Goal: Task Accomplishment & Management: Use online tool/utility

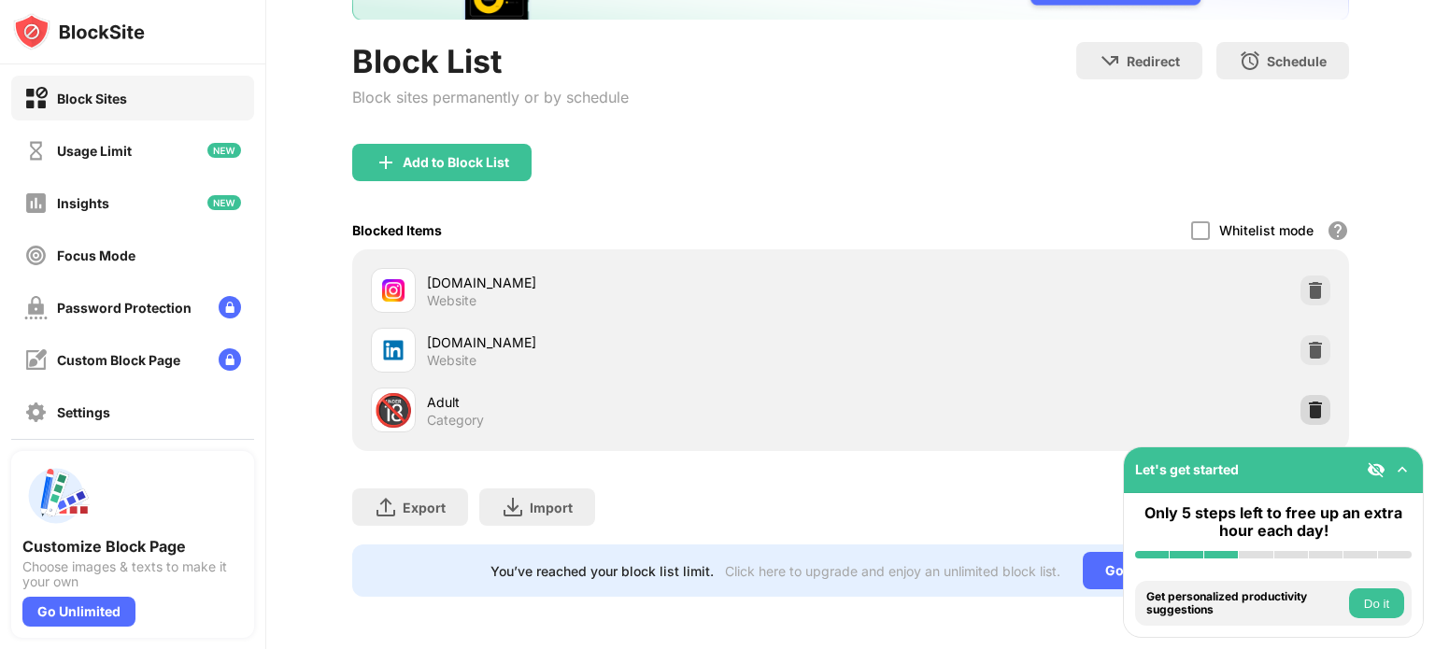
click at [1312, 399] on div at bounding box center [1315, 410] width 30 height 30
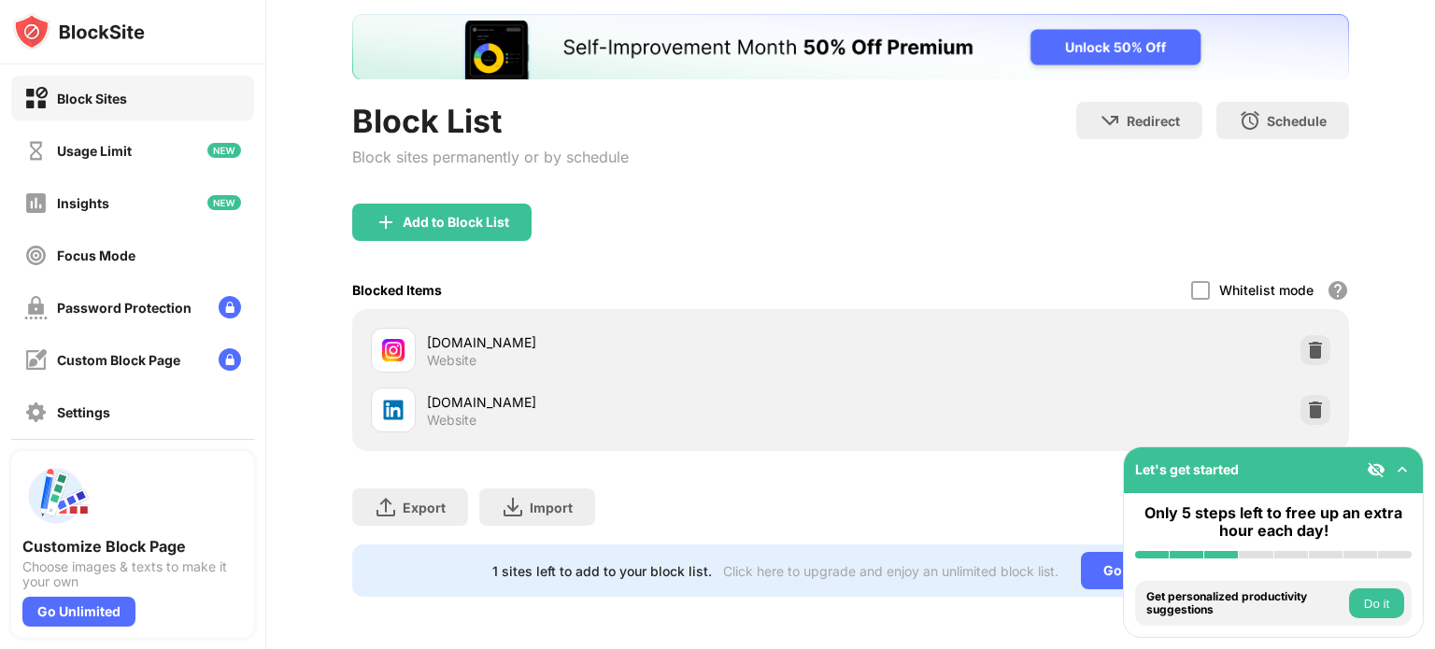
click at [613, 563] on div "1 sites left to add to your block list." at bounding box center [602, 571] width 220 height 16
click at [1383, 601] on button "Do it" at bounding box center [1376, 604] width 55 height 30
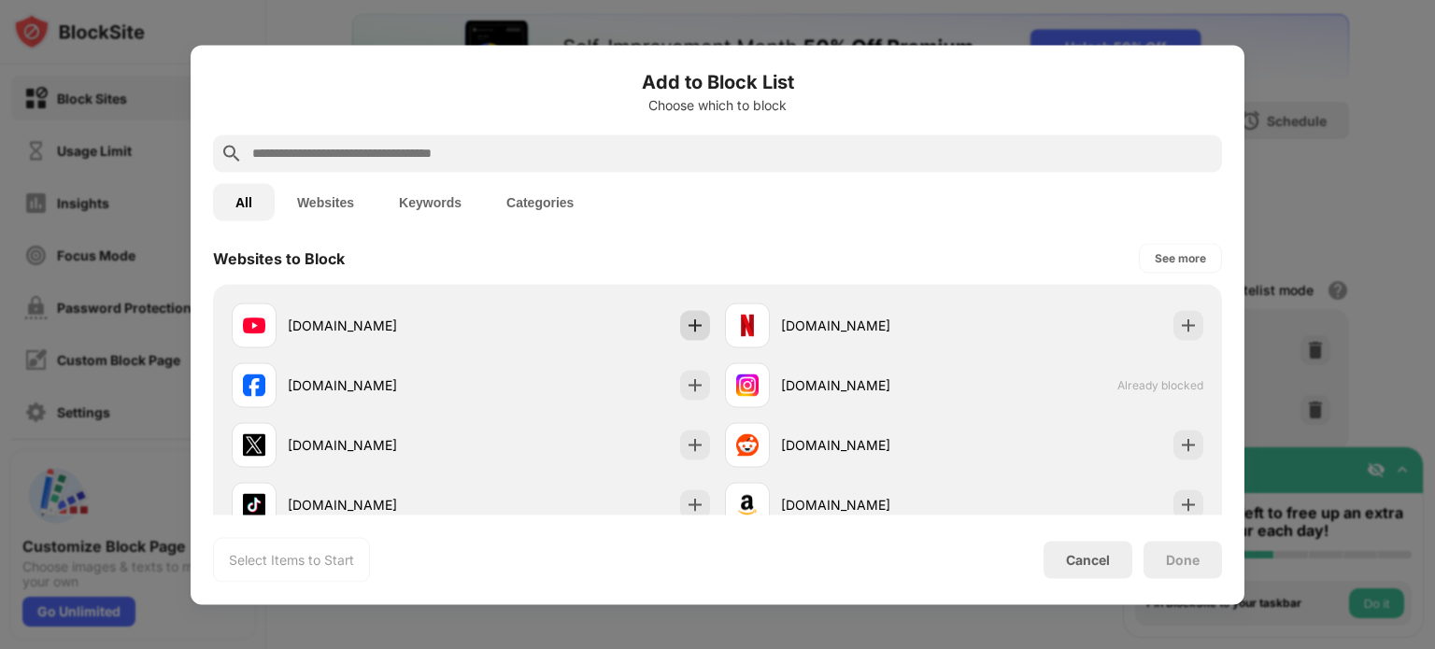
scroll to position [277, 0]
click at [433, 152] on input "text" at bounding box center [732, 153] width 964 height 22
paste input "**********"
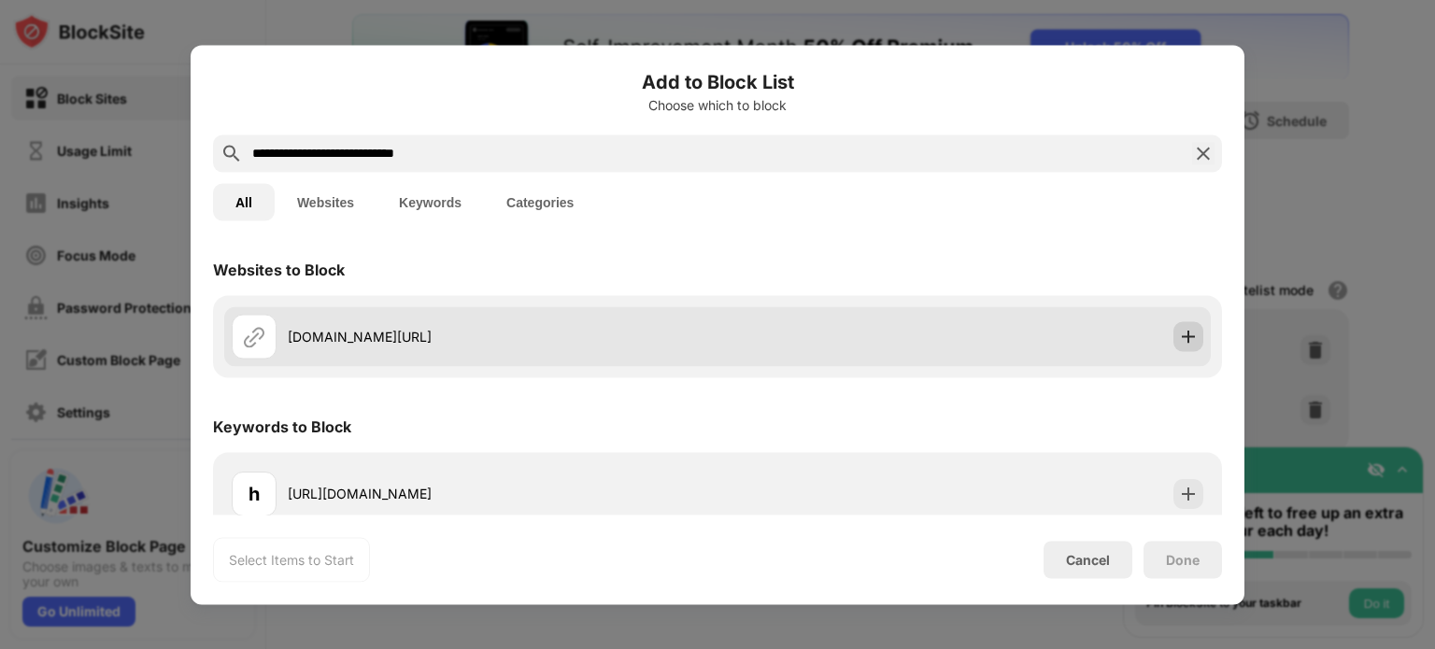
type input "**********"
click at [1173, 347] on div at bounding box center [1188, 336] width 30 height 30
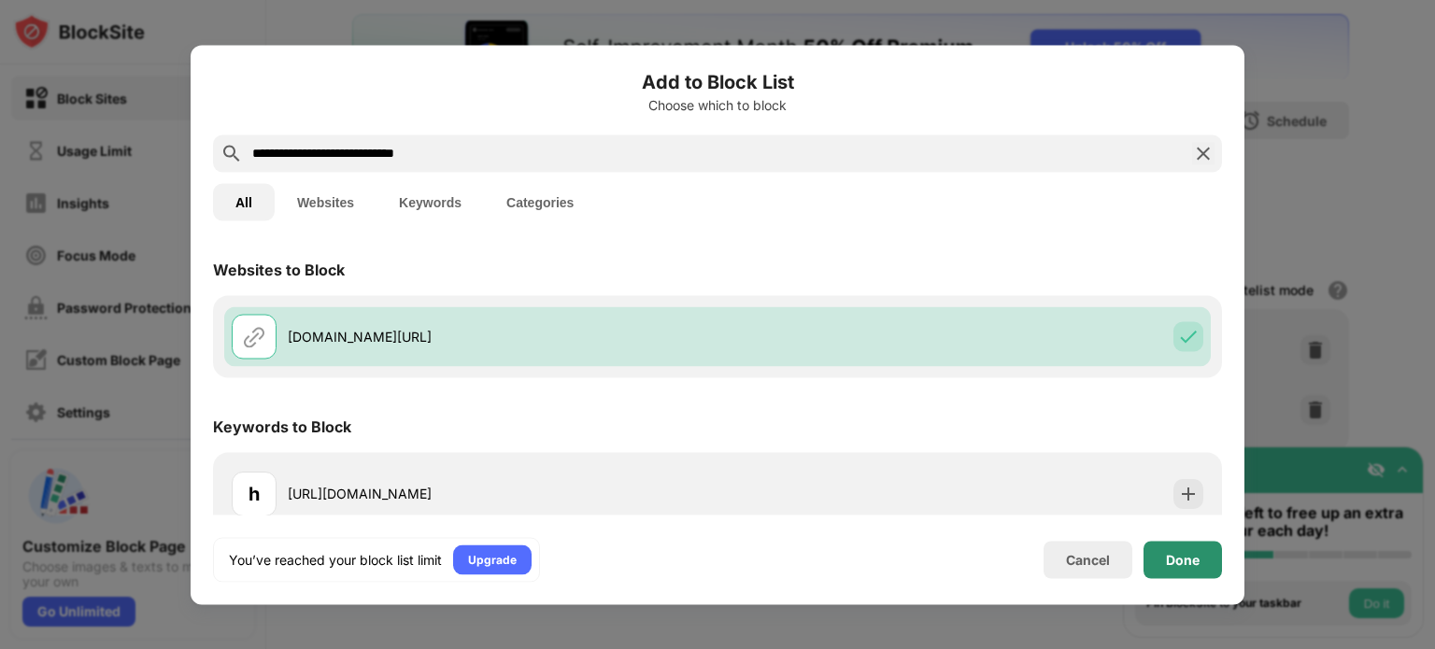
click at [1180, 561] on div "Done" at bounding box center [1183, 559] width 34 height 15
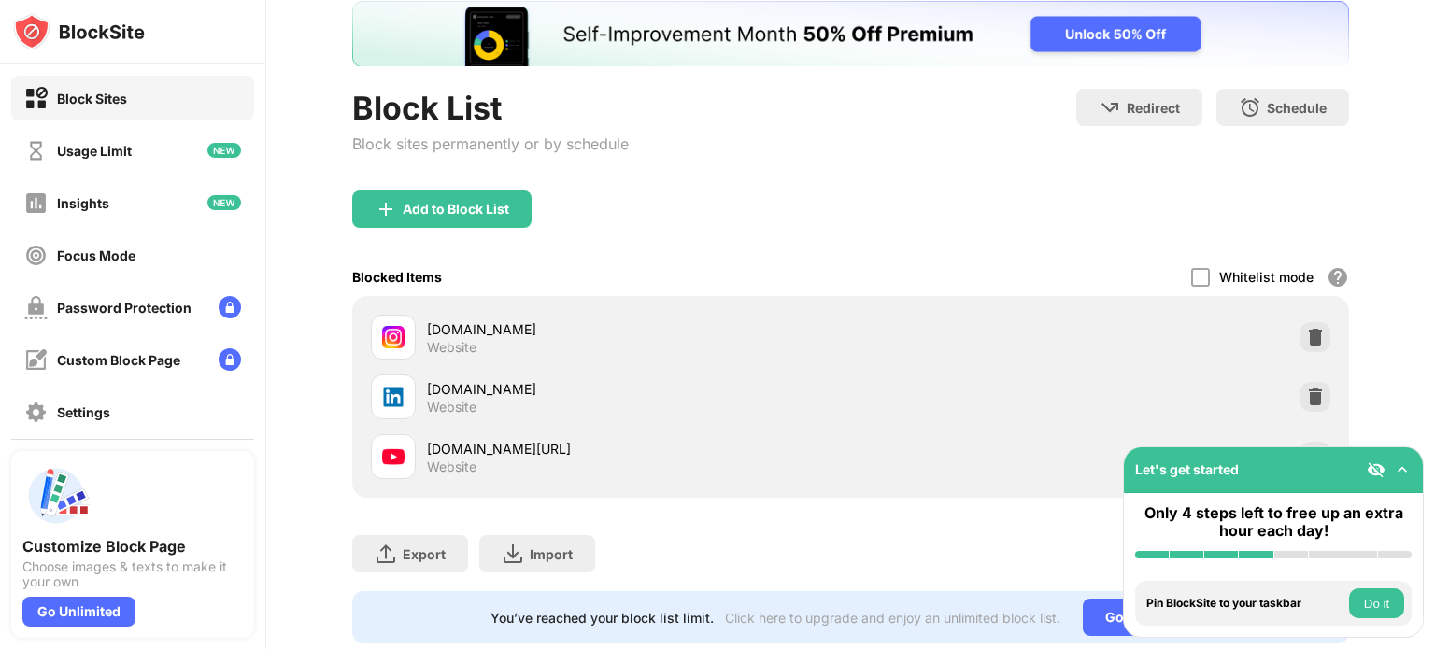
scroll to position [176, 0]
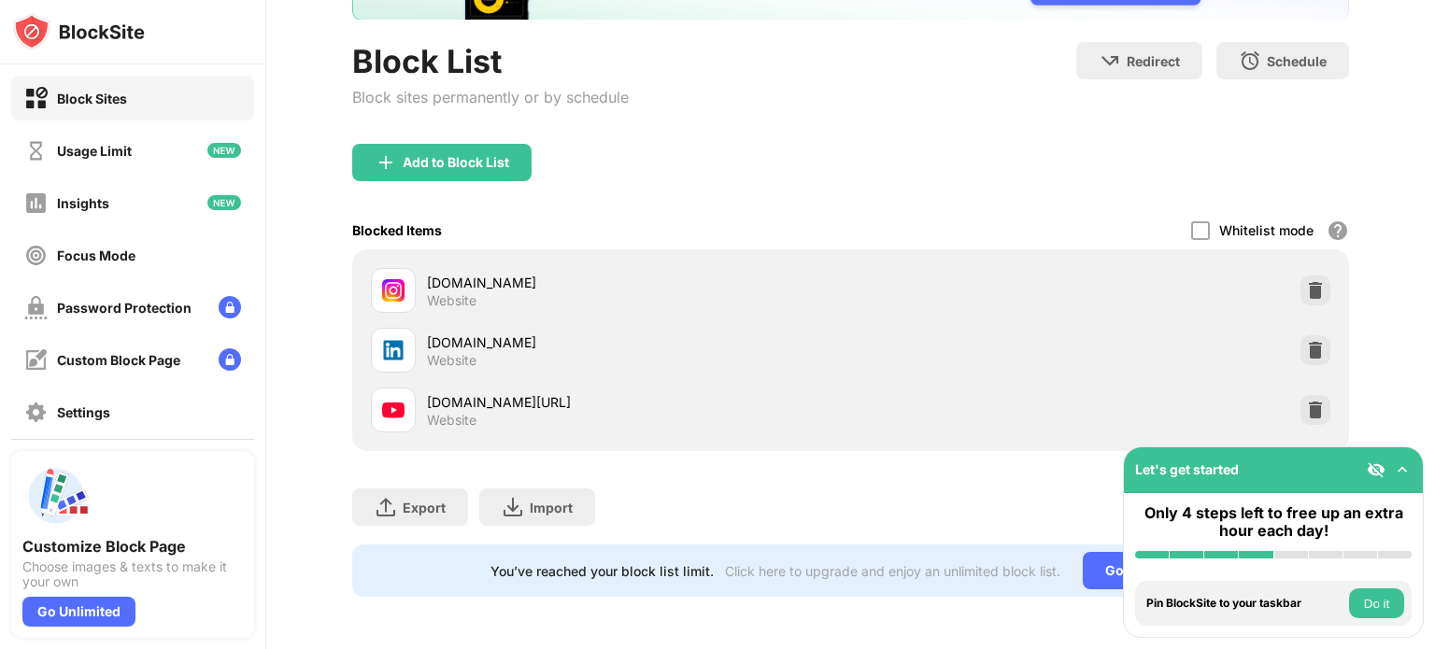
click at [1409, 467] on img at bounding box center [1402, 470] width 19 height 19
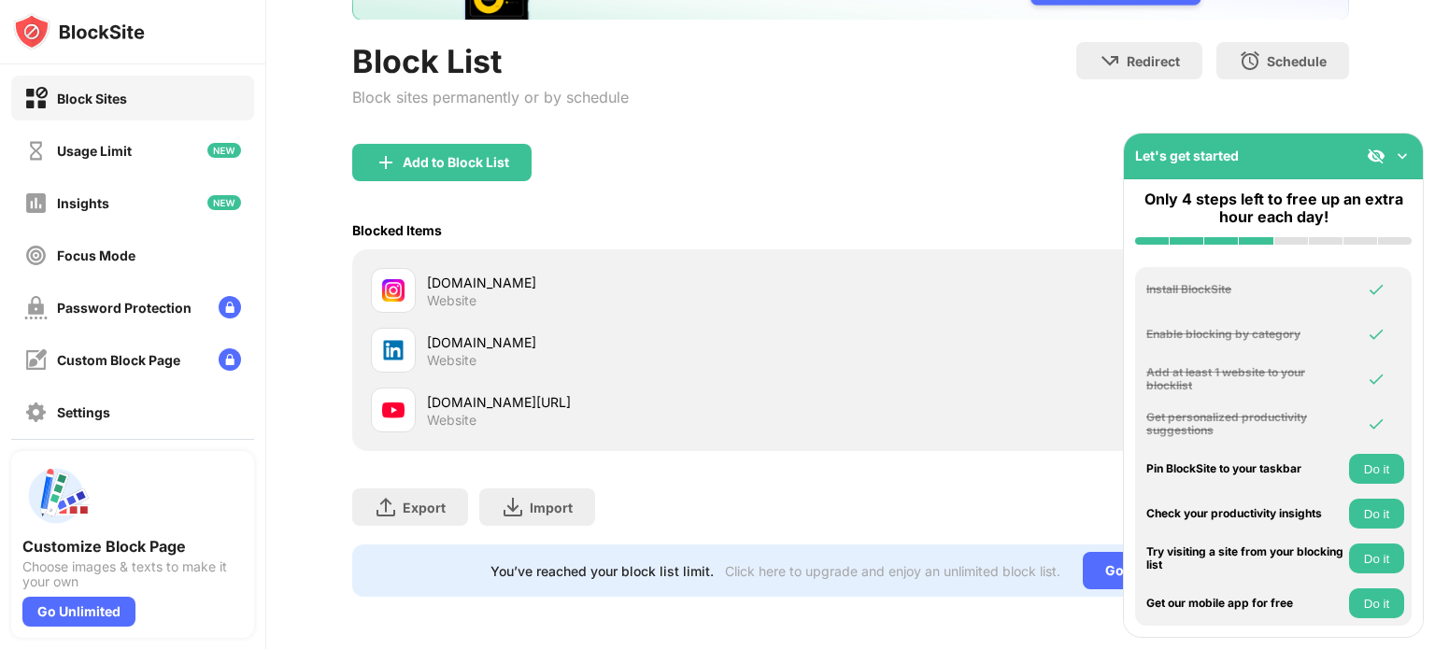
scroll to position [0, 0]
click at [1367, 152] on img at bounding box center [1376, 156] width 19 height 19
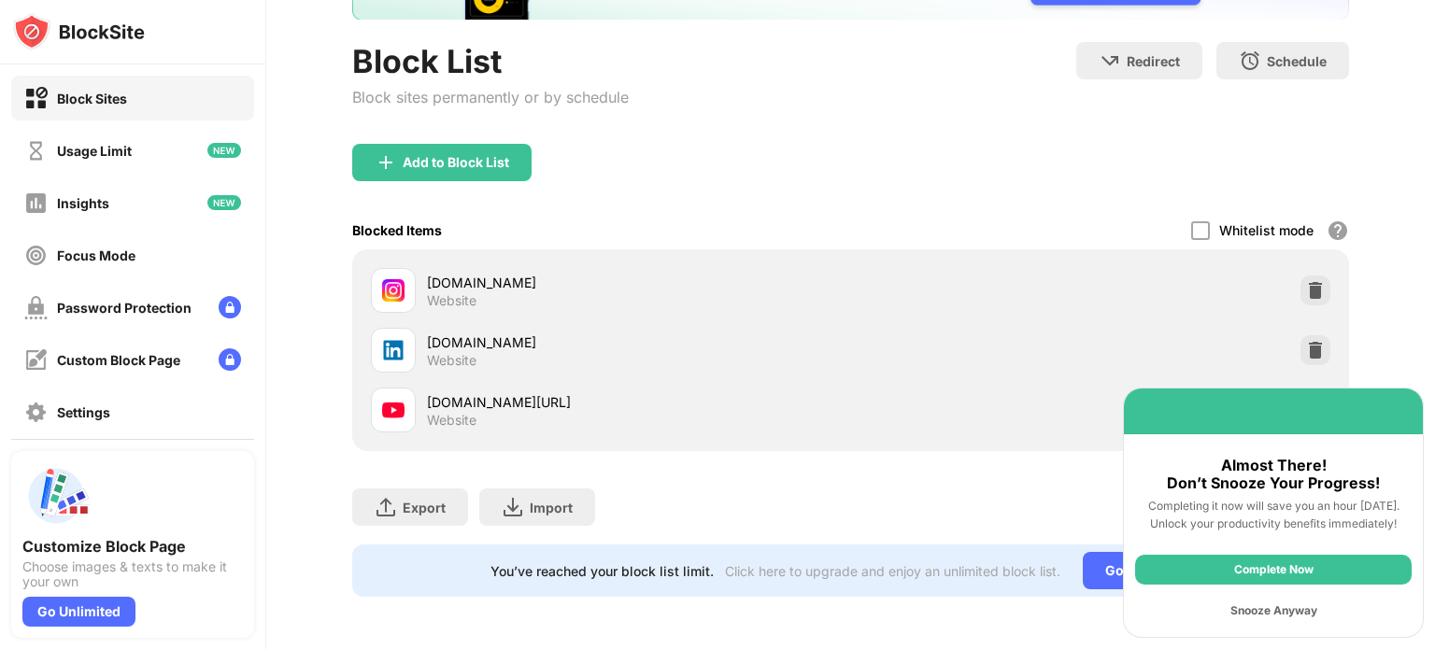
click at [1274, 603] on div "Snooze Anyway" at bounding box center [1273, 611] width 277 height 30
